Goal: Task Accomplishment & Management: Manage account settings

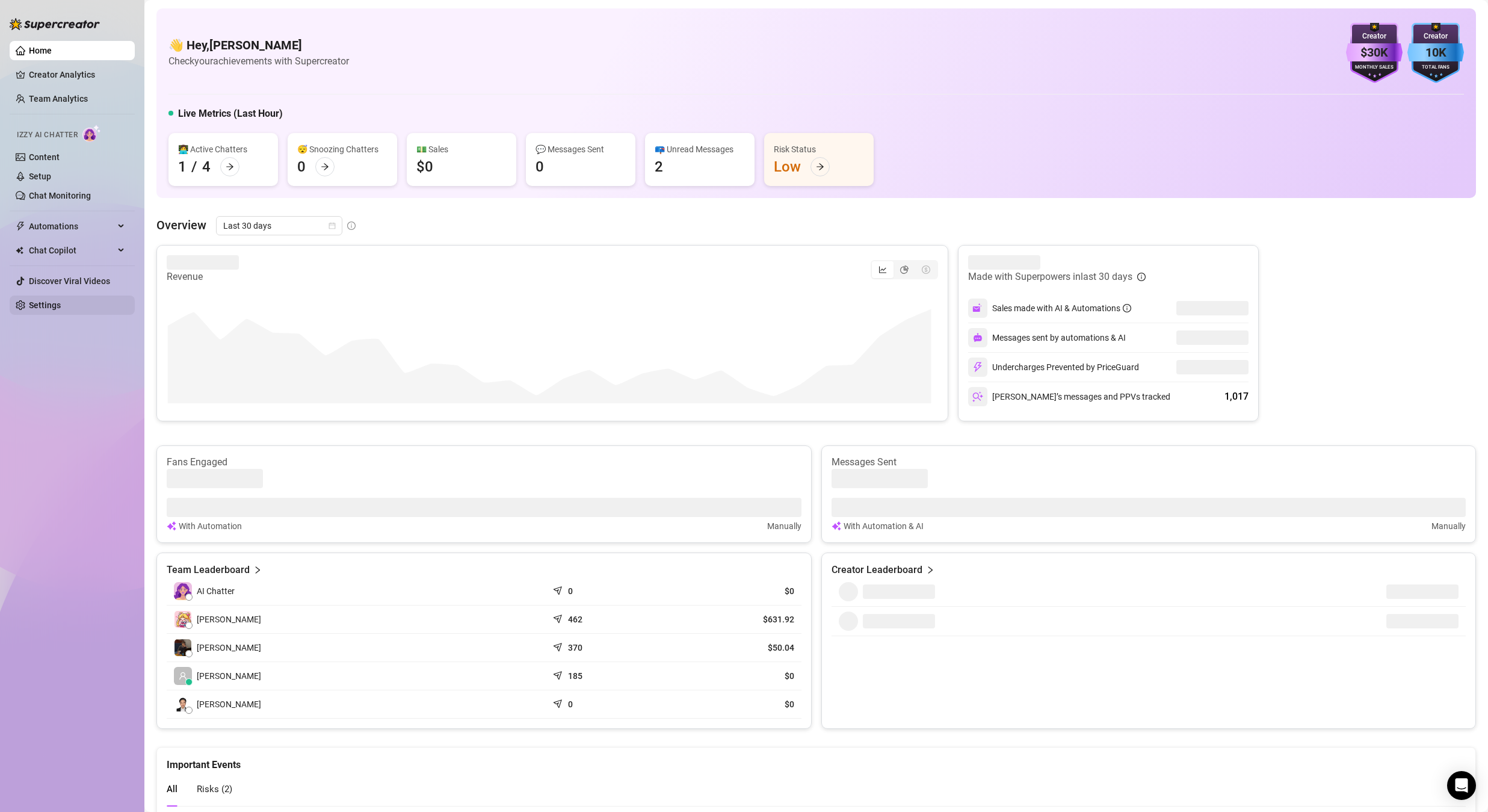
click at [45, 310] on link "Settings" at bounding box center [45, 305] width 32 height 9
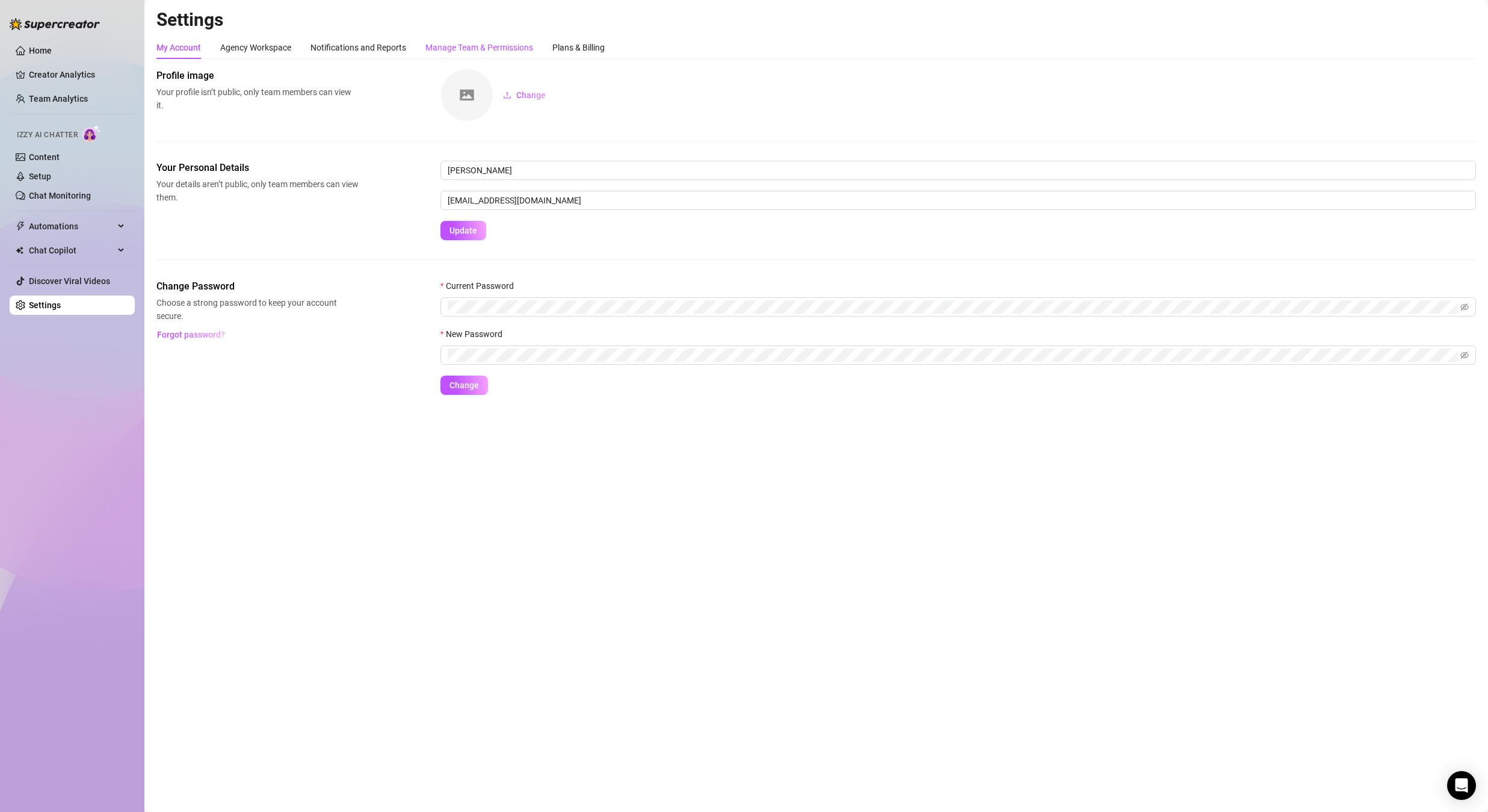
click at [483, 47] on div "Manage Team & Permissions" at bounding box center [479, 47] width 108 height 13
click at [518, 47] on div "Manage Team & Permissions" at bounding box center [479, 47] width 108 height 13
click at [520, 45] on div "Manage Team & Permissions" at bounding box center [479, 47] width 108 height 13
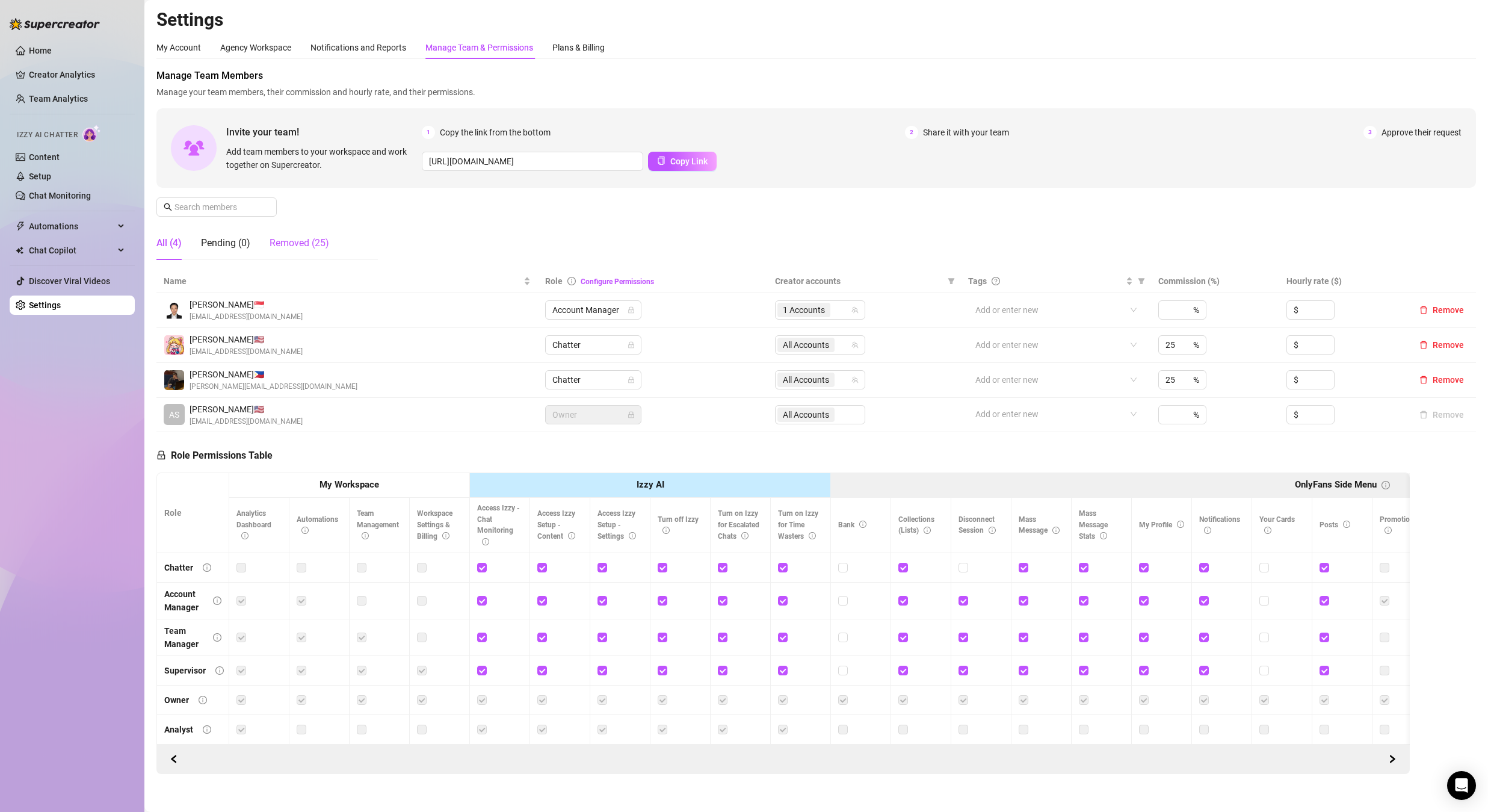
click at [300, 240] on div "Removed (25)" at bounding box center [299, 243] width 59 height 15
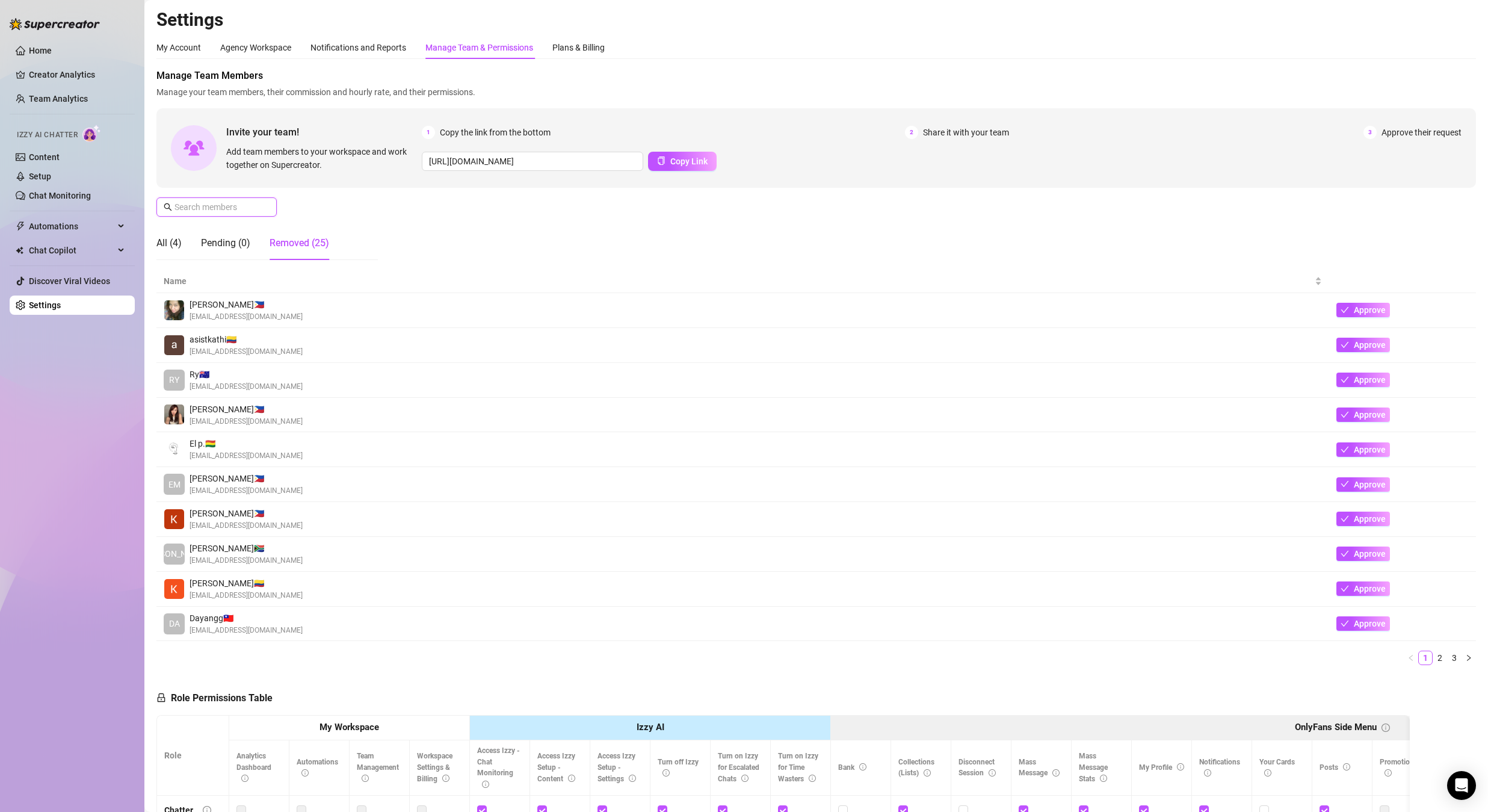
click at [205, 200] on input "text" at bounding box center [217, 207] width 85 height 13
paste input "[EMAIL_ADDRESS][DOMAIN_NAME]"
type input "[EMAIL_ADDRESS][DOMAIN_NAME]"
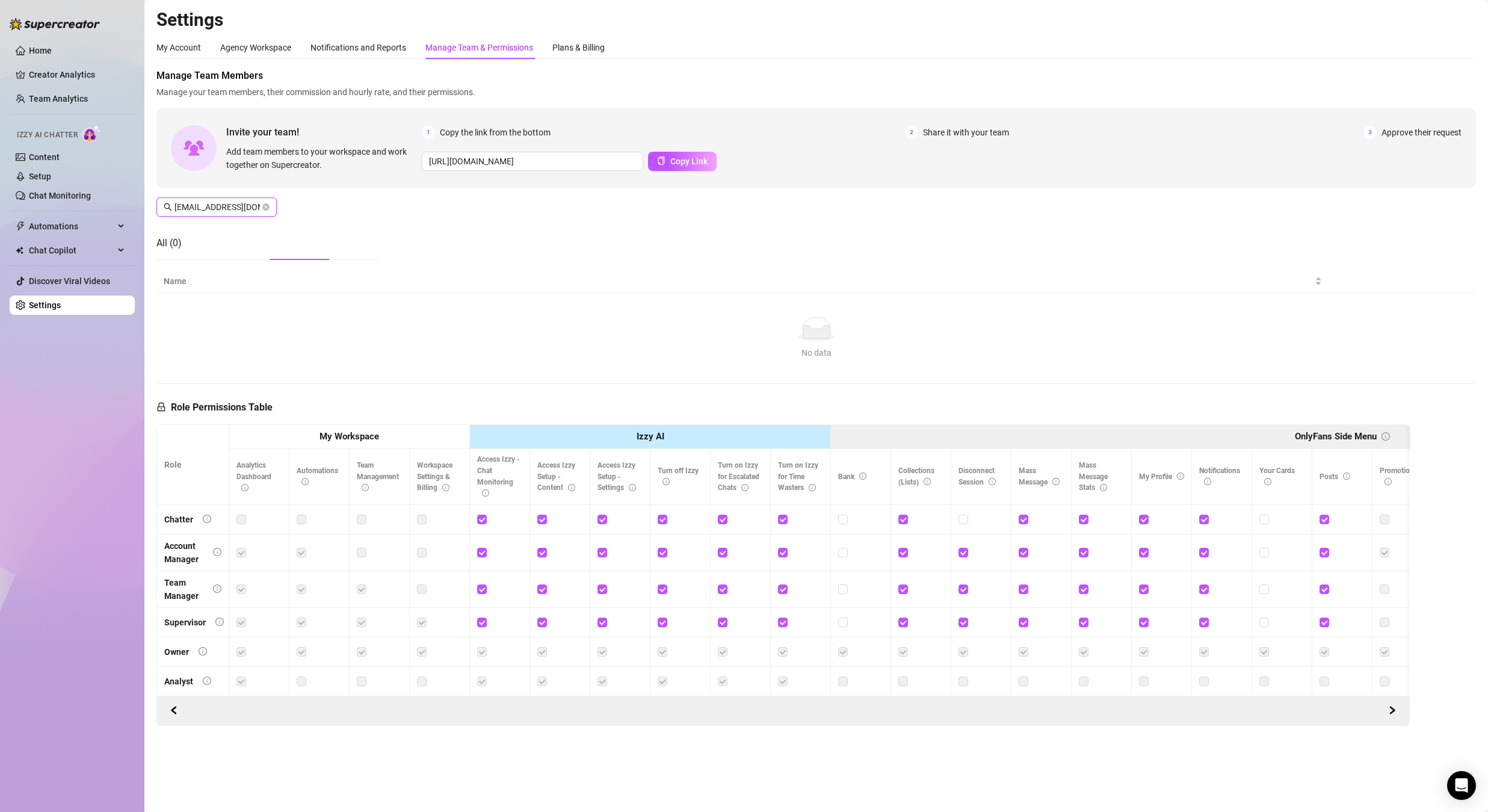
click at [268, 206] on icon "close-circle" at bounding box center [266, 207] width 7 height 7
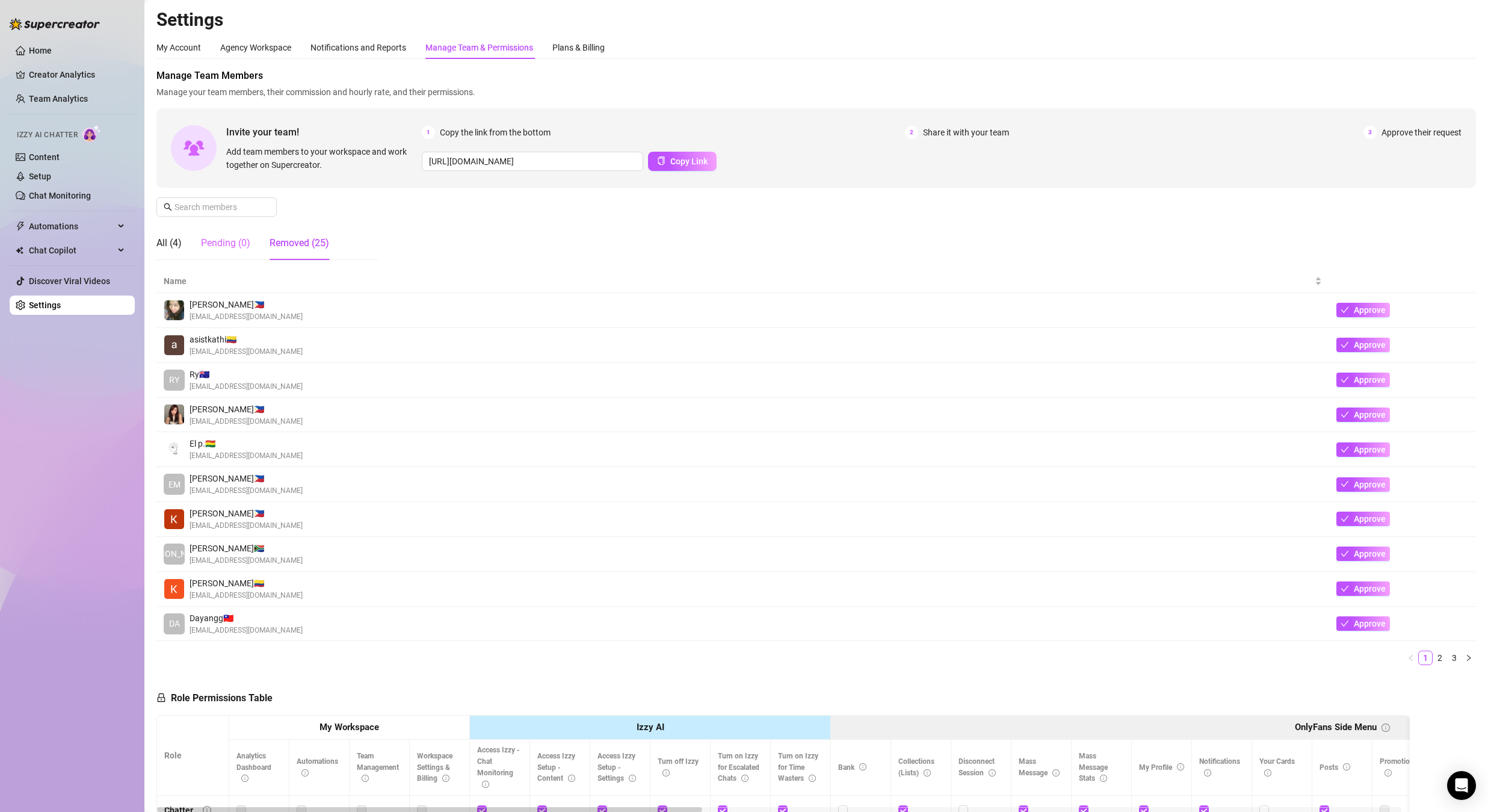
click at [224, 252] on div "Pending (0)" at bounding box center [226, 243] width 49 height 33
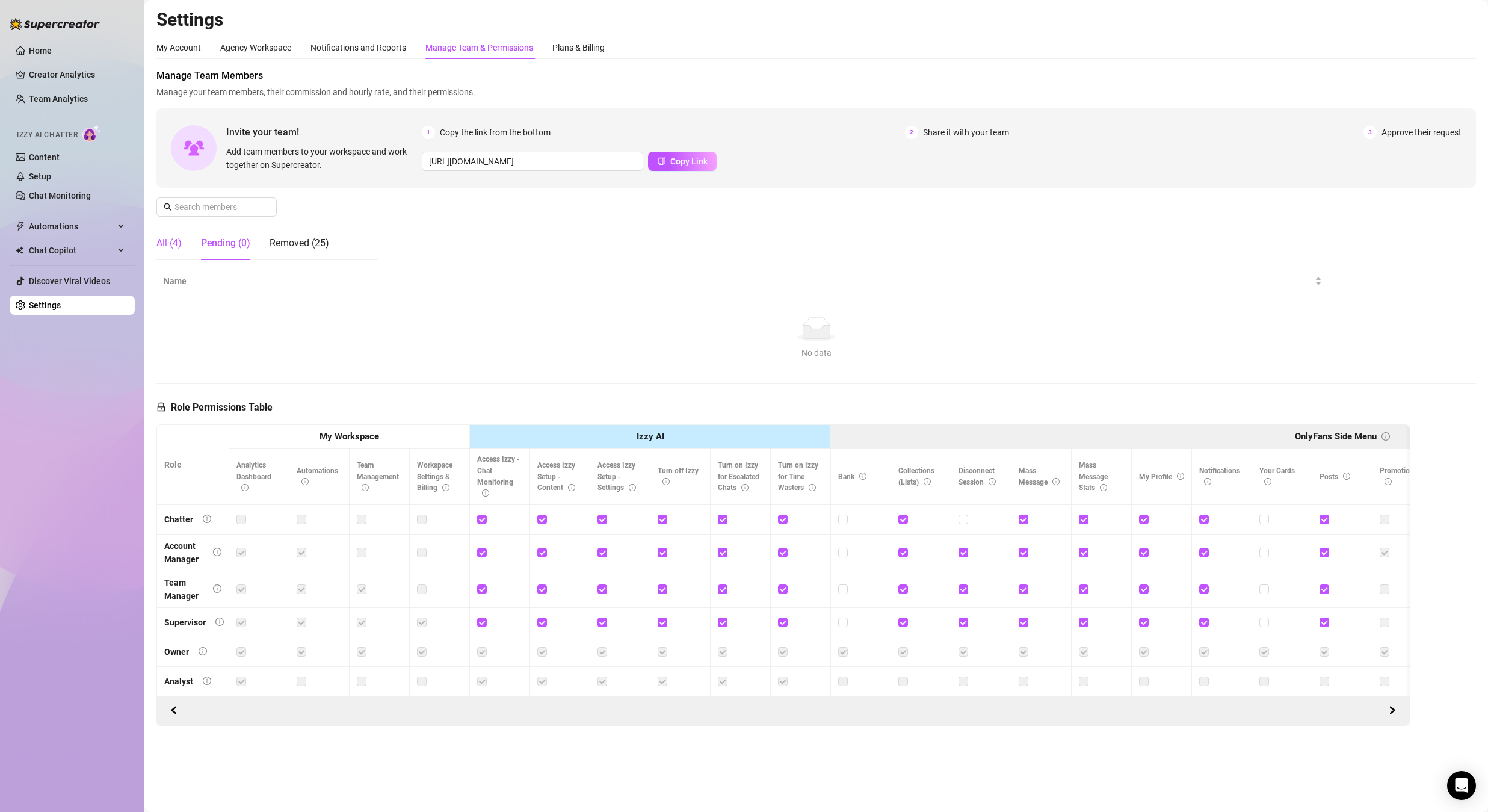
click at [168, 250] on div "All (4)" at bounding box center [169, 243] width 25 height 15
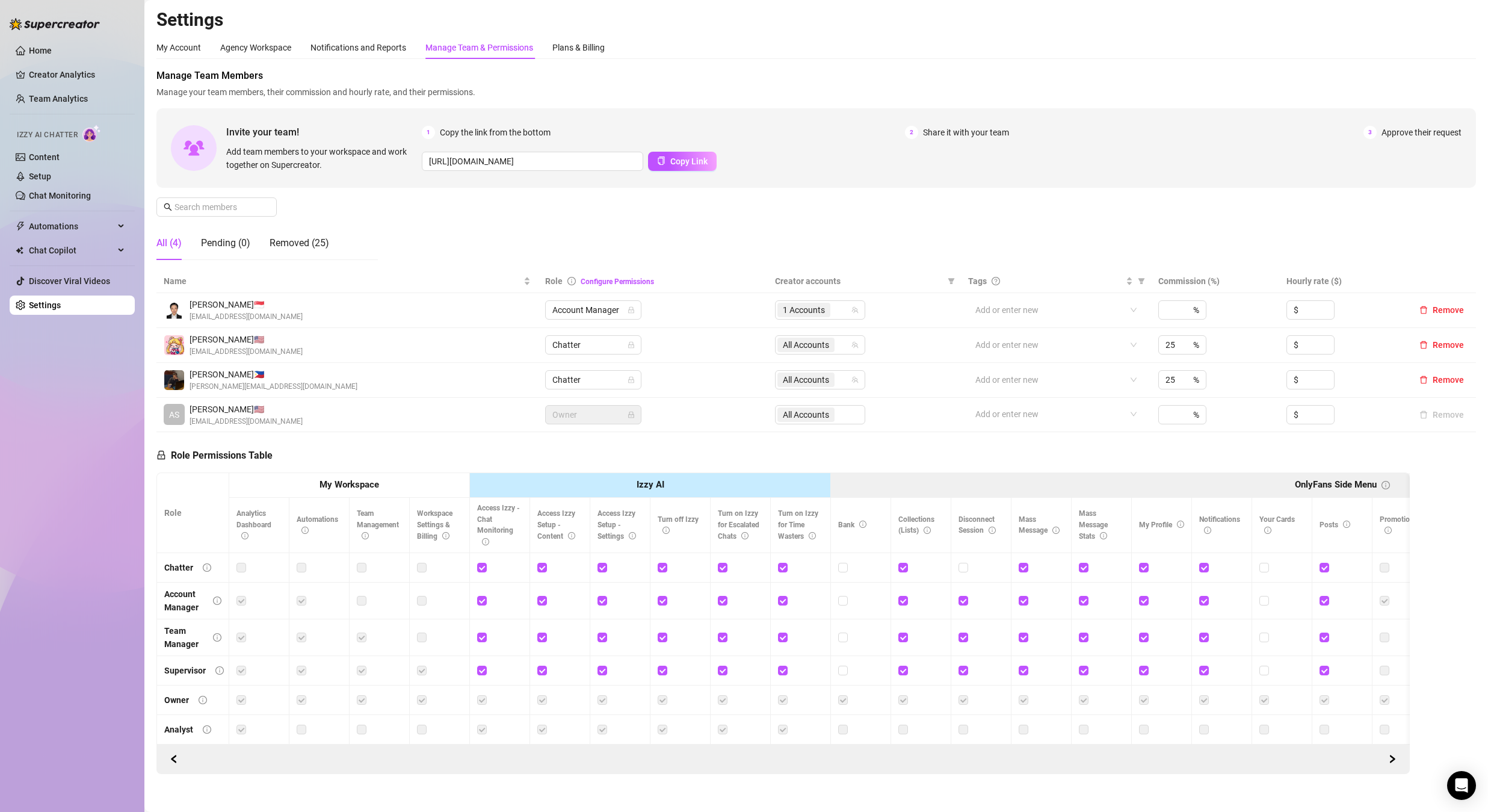
click at [170, 250] on div "All (4)" at bounding box center [169, 243] width 25 height 33
click at [164, 242] on div "All (4)" at bounding box center [169, 243] width 25 height 15
click at [166, 241] on div "All (4)" at bounding box center [169, 243] width 25 height 15
click at [167, 240] on div "All (4)" at bounding box center [169, 243] width 25 height 15
click at [144, 252] on main "Settings My Account Agency Workspace Notifications and Reports Manage Team & Pe…" at bounding box center [816, 412] width 1344 height 824
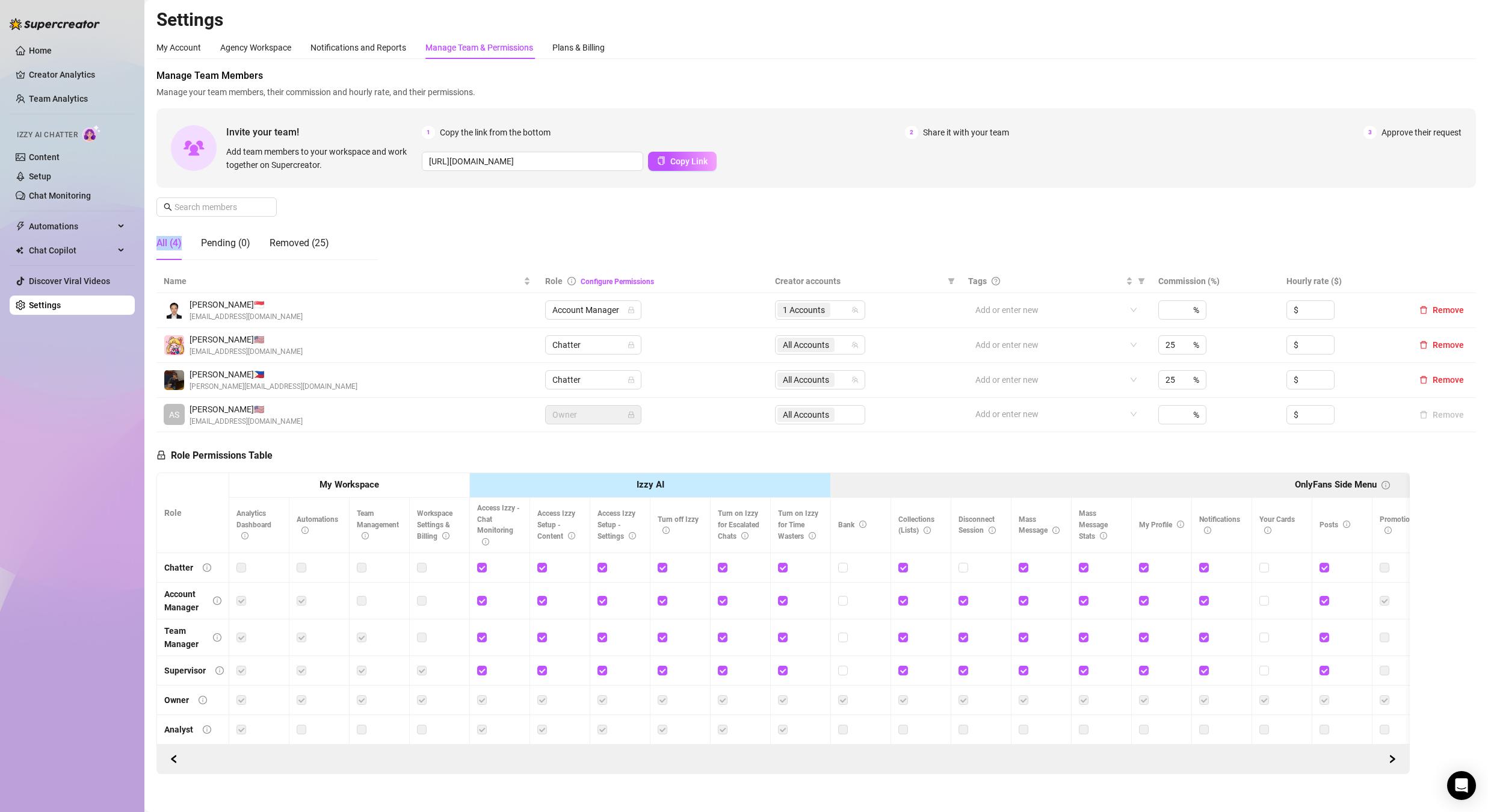
click at [173, 245] on div "All (4)" at bounding box center [169, 243] width 25 height 15
click at [174, 242] on div "All (4)" at bounding box center [169, 243] width 25 height 15
click at [174, 240] on div "All (4)" at bounding box center [169, 243] width 25 height 15
click at [174, 240] on div "All (4)" at bounding box center [169, 243] width 25 height 15
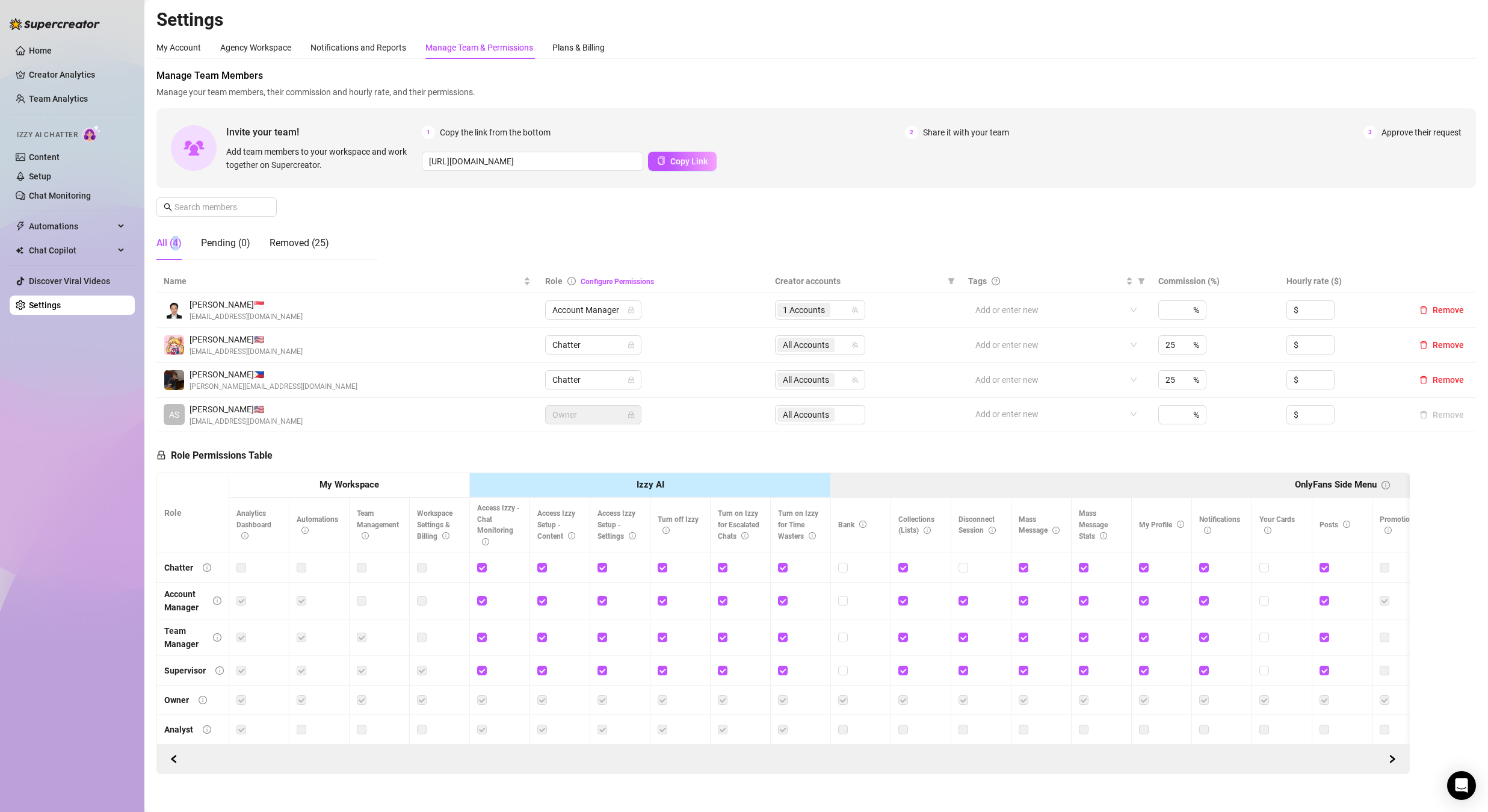
click at [174, 239] on div "All (4)" at bounding box center [169, 243] width 25 height 15
